Goal: Book appointment/travel/reservation

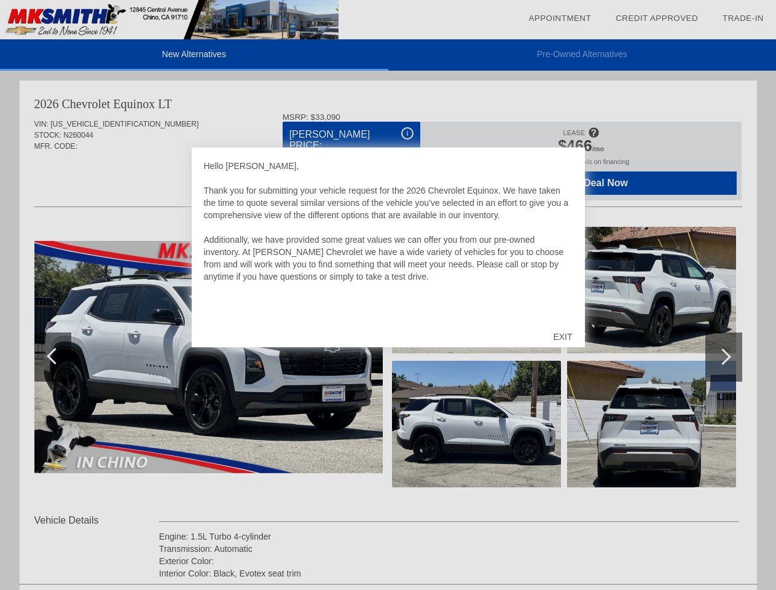
click at [560, 18] on link "Appointment" at bounding box center [560, 18] width 63 height 9
click at [562, 337] on div "EXIT" at bounding box center [563, 336] width 44 height 37
click at [560, 18] on link "Appointment" at bounding box center [560, 18] width 63 height 9
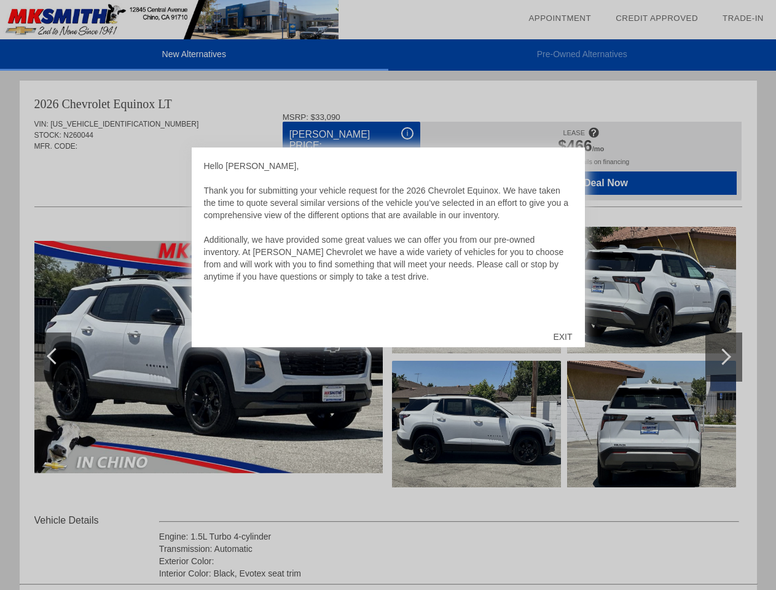
click at [562, 337] on div "EXIT" at bounding box center [563, 336] width 44 height 37
